Goal: Find specific page/section: Find specific page/section

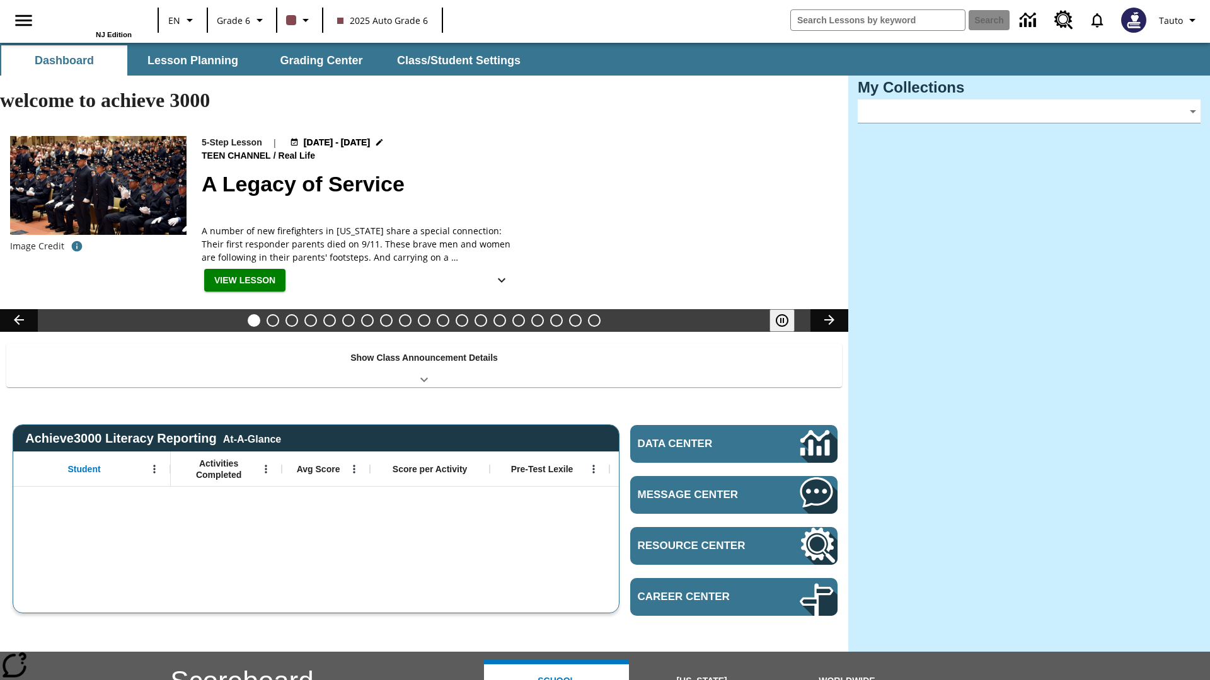
type input "-1"
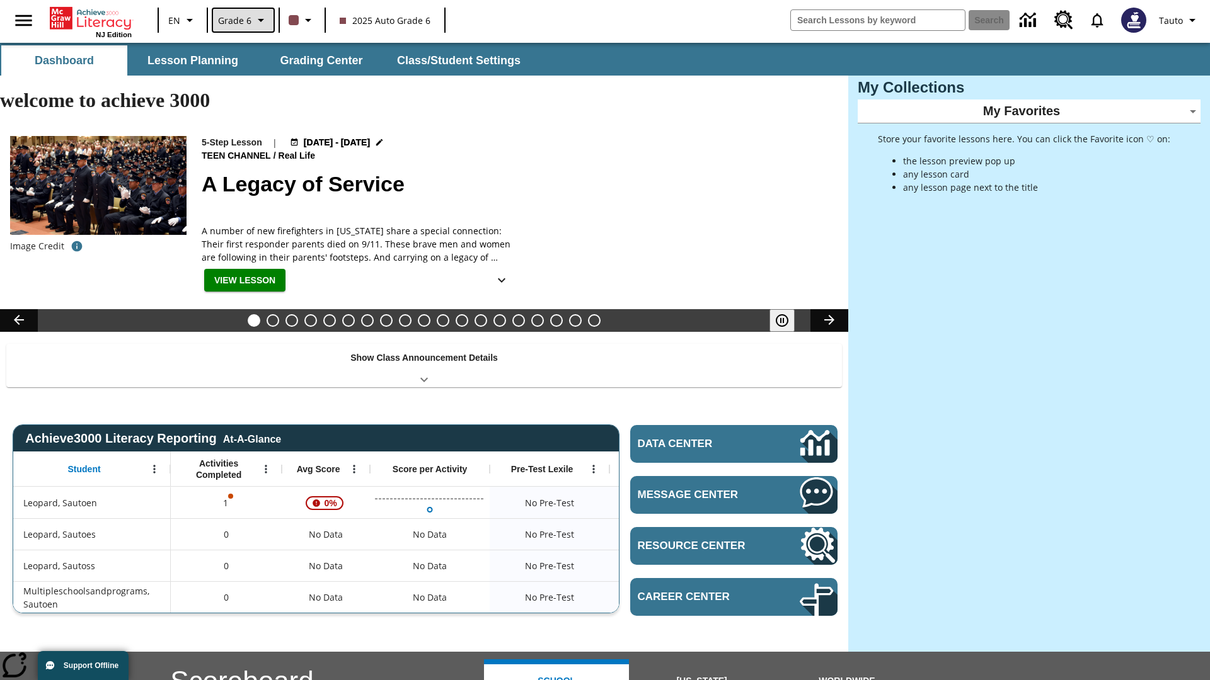
click at [242, 20] on span "Grade 6" at bounding box center [234, 20] width 33 height 13
click at [259, 86] on span "Grade 11" at bounding box center [242, 85] width 38 height 12
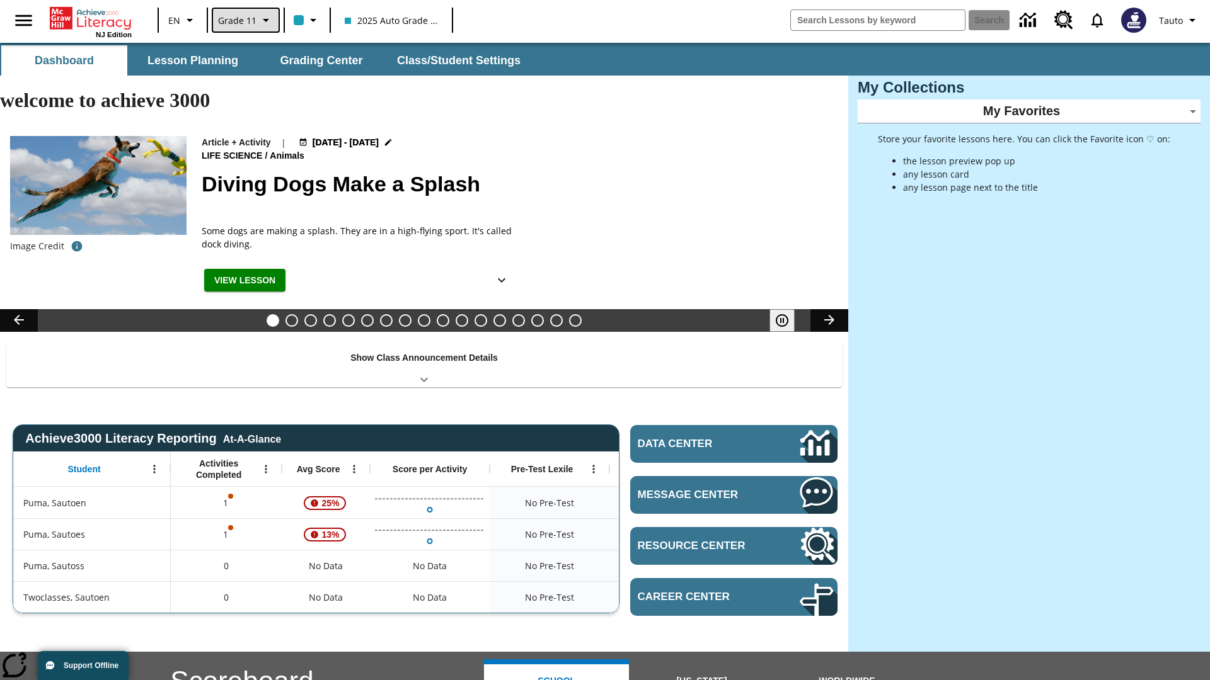
click at [244, 20] on span "Grade 11" at bounding box center [237, 20] width 38 height 13
click at [605, 340] on div at bounding box center [605, 340] width 1210 height 680
click at [193, 60] on button "Lesson Planning" at bounding box center [193, 60] width 126 height 30
